Goal: Information Seeking & Learning: Learn about a topic

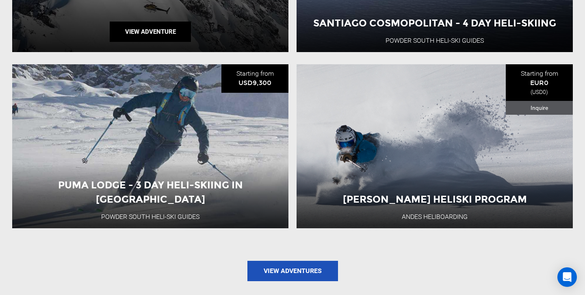
scroll to position [918, 0]
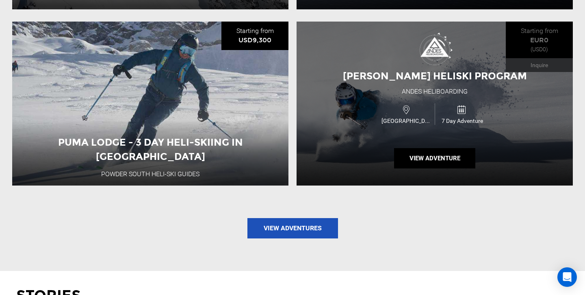
click at [423, 87] on div "Andes Heliboarding" at bounding box center [435, 91] width 66 height 9
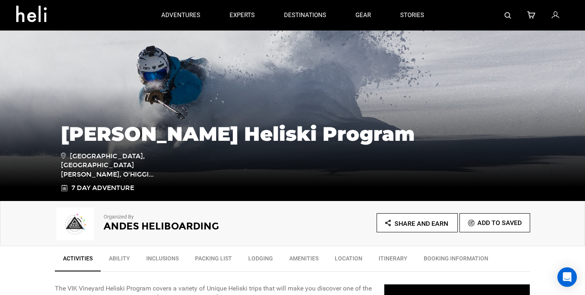
scroll to position [75, 0]
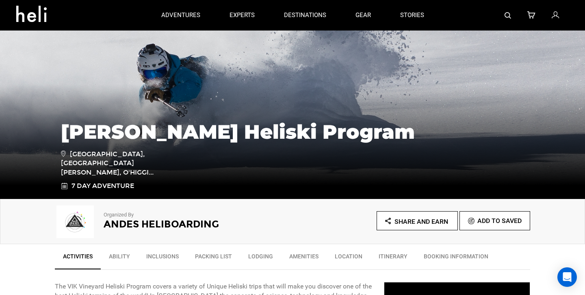
click at [122, 224] on h2 "Andes Heliboarding" at bounding box center [187, 224] width 167 height 11
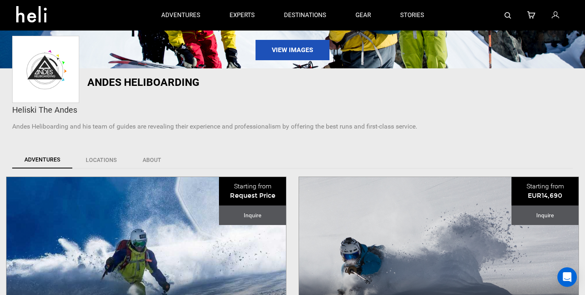
scroll to position [100, 0]
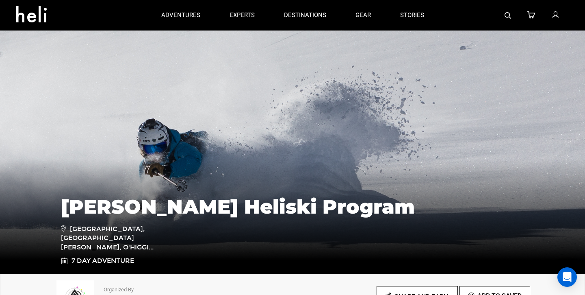
click at [507, 9] on link at bounding box center [508, 15] width 6 height 30
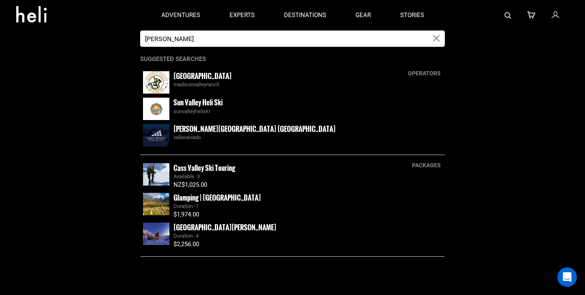
type input "[PERSON_NAME]"
click at [204, 134] on div "vallenevado" at bounding box center [307, 138] width 269 height 8
